Goal: Information Seeking & Learning: Find specific page/section

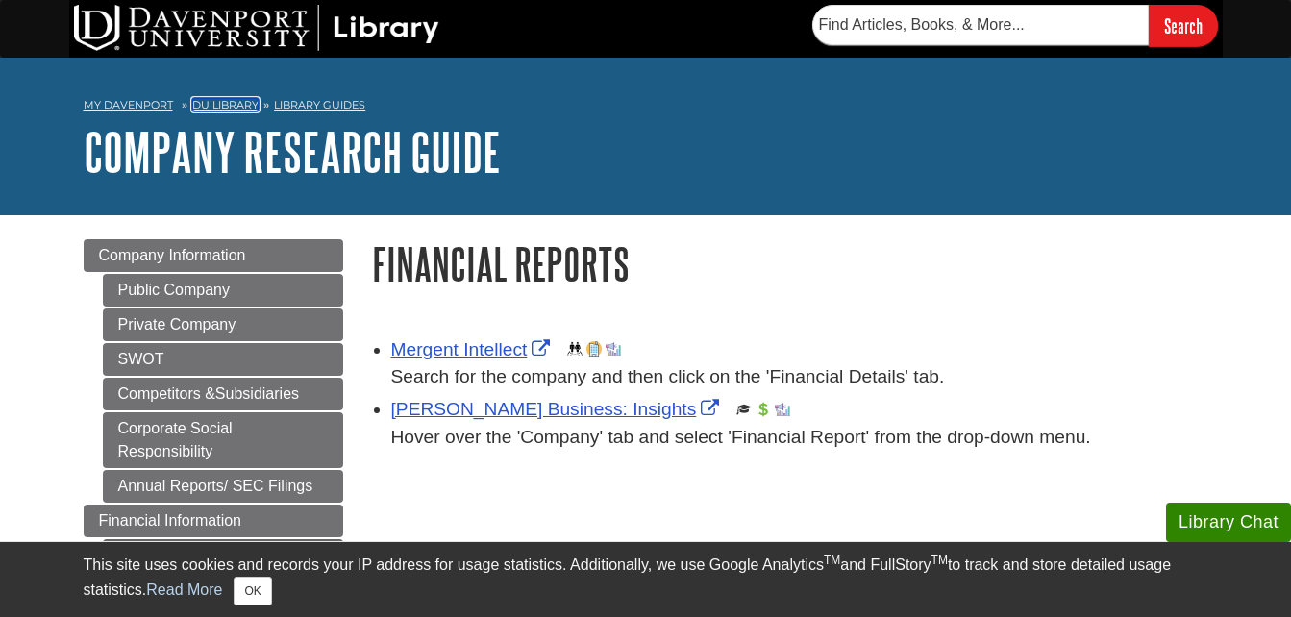
click at [206, 105] on link "DU Library" at bounding box center [225, 104] width 66 height 13
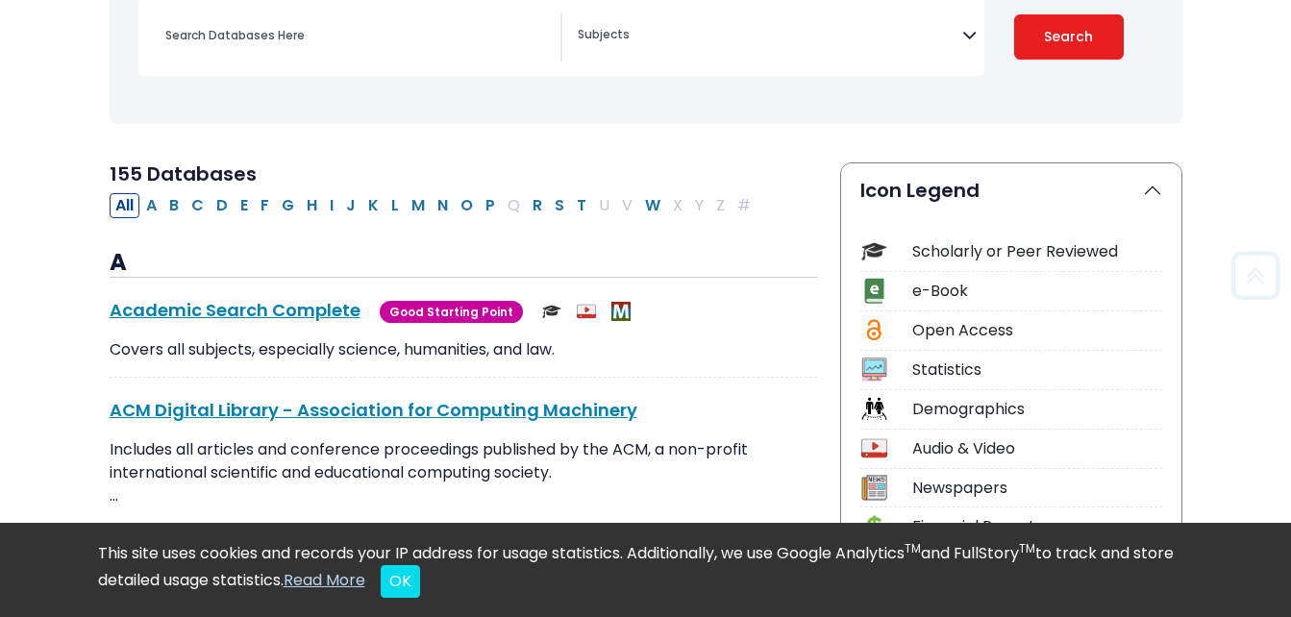
scroll to position [335, 0]
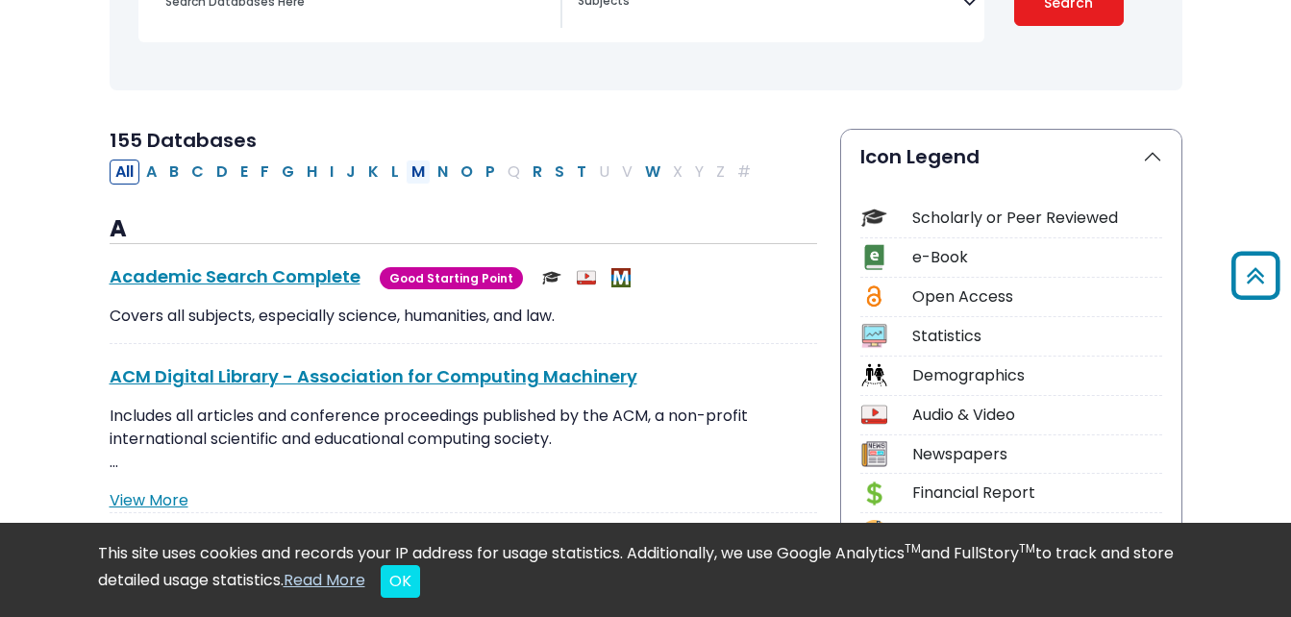
click at [420, 169] on button "M" at bounding box center [418, 172] width 25 height 25
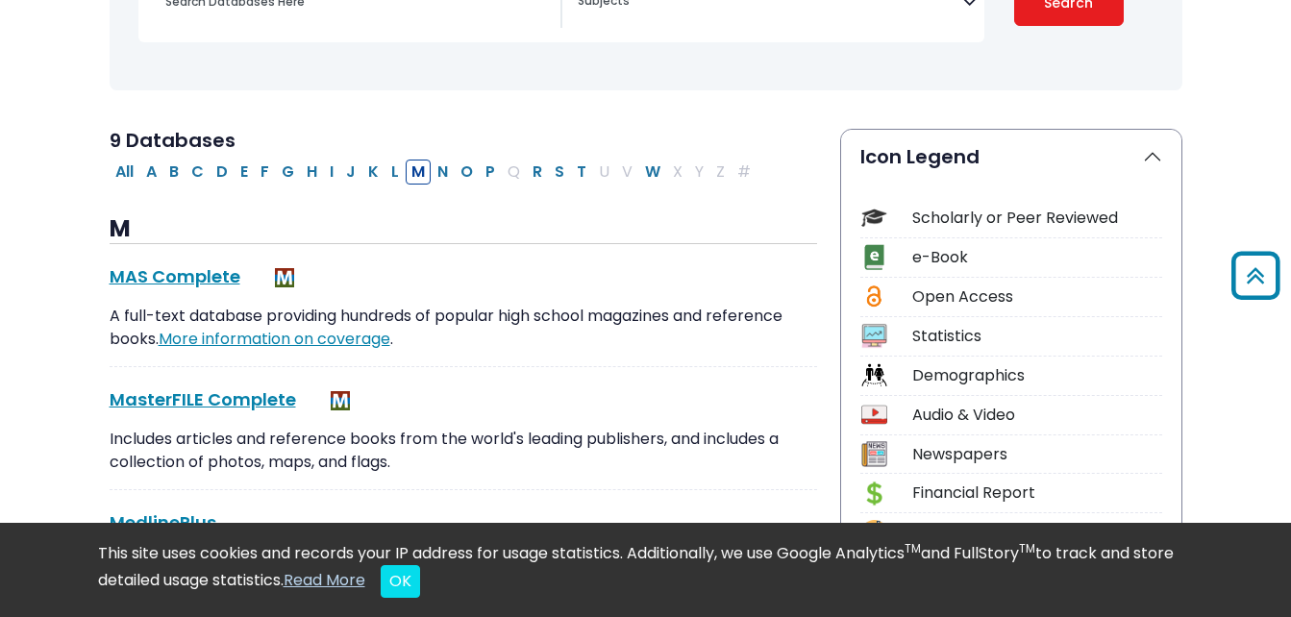
click at [420, 169] on button "M" at bounding box center [418, 172] width 25 height 25
select select "Database Subject Filter"
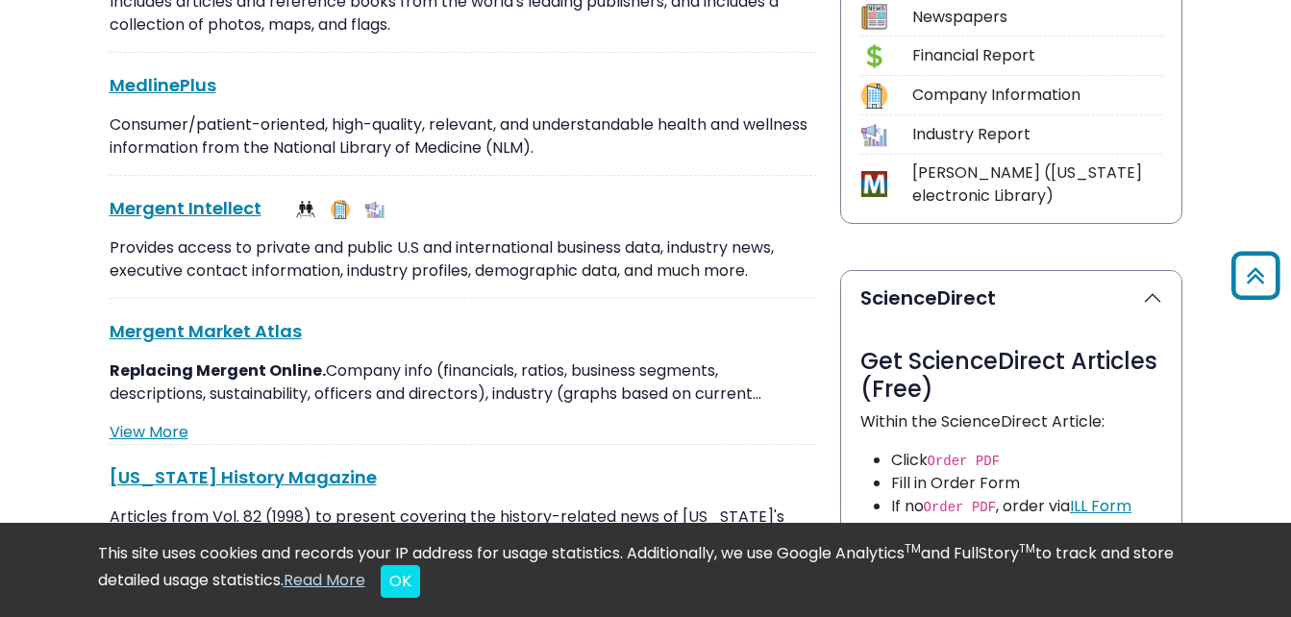
scroll to position [778, 0]
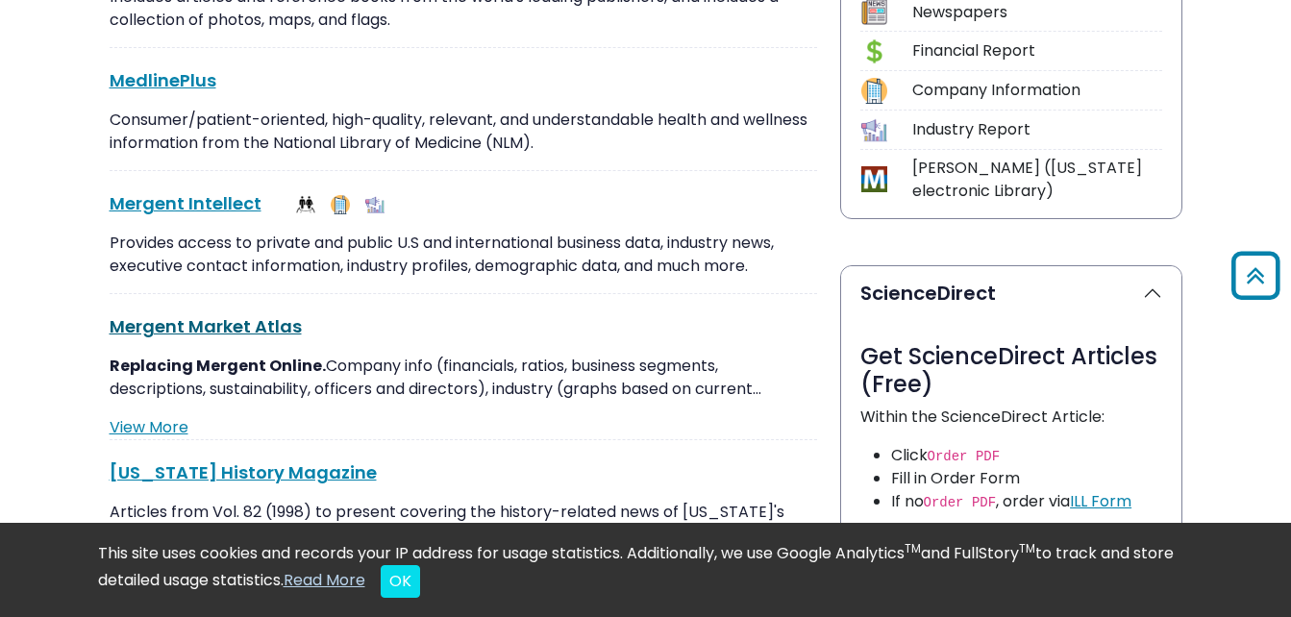
click at [263, 330] on link "Mergent Market Atlas This link opens in a new window" at bounding box center [206, 326] width 192 height 24
